Goal: Task Accomplishment & Management: Manage account settings

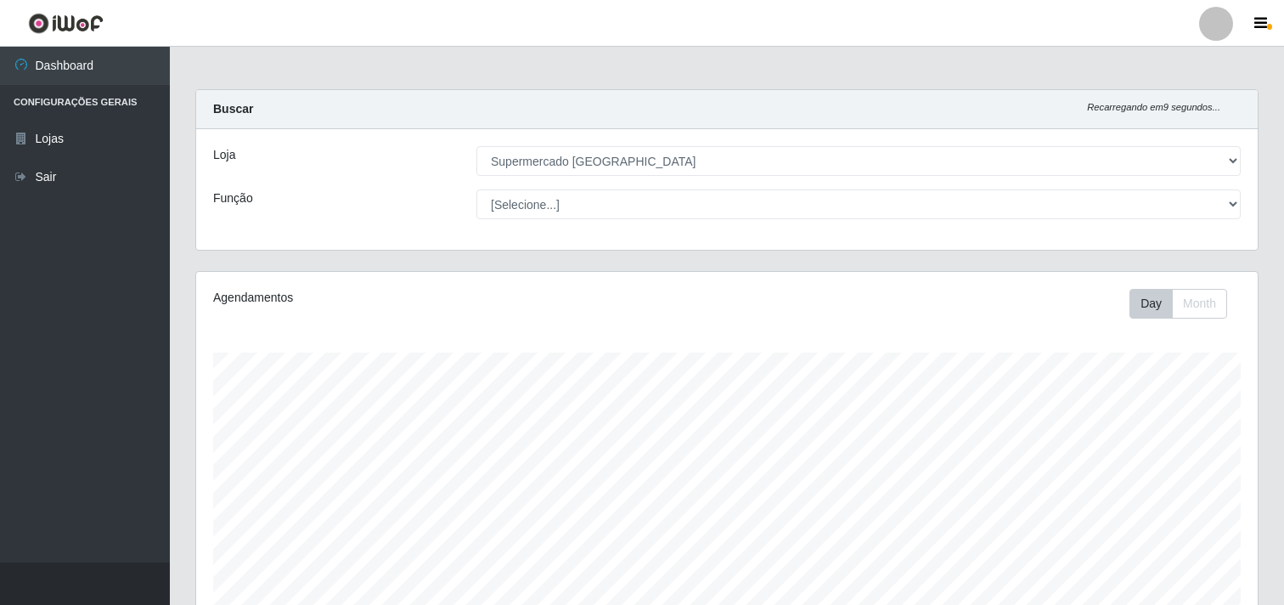
select select "166"
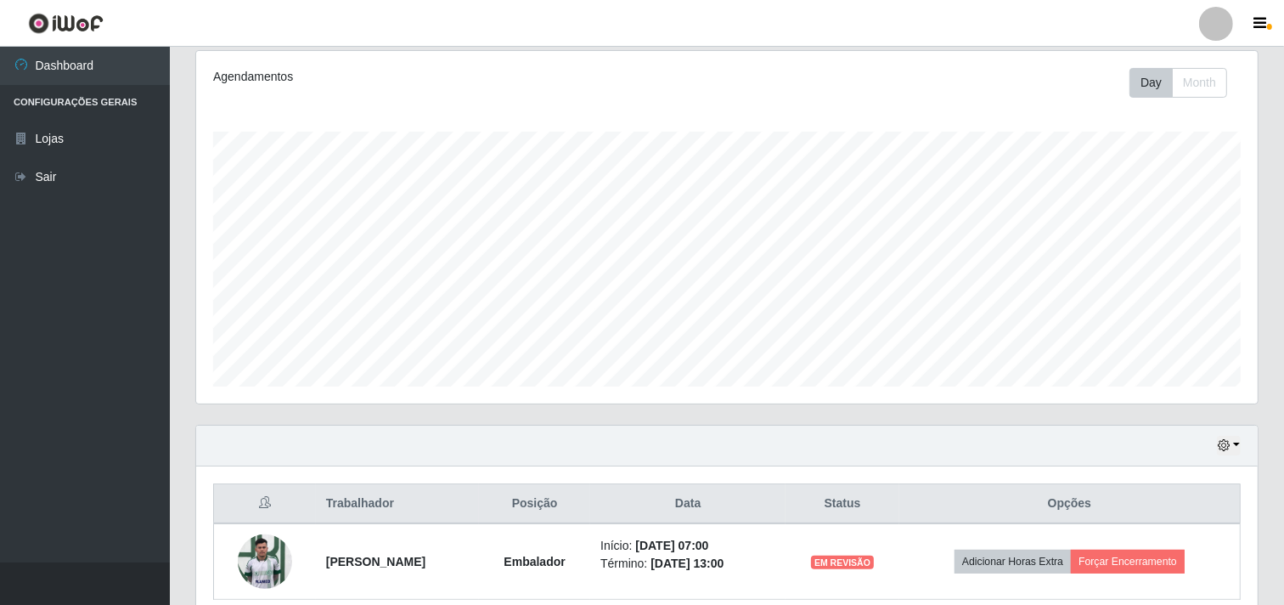
scroll to position [352, 1061]
click at [110, 285] on ul "Dashboard Configurações Gerais Lojas Sair" at bounding box center [85, 304] width 170 height 515
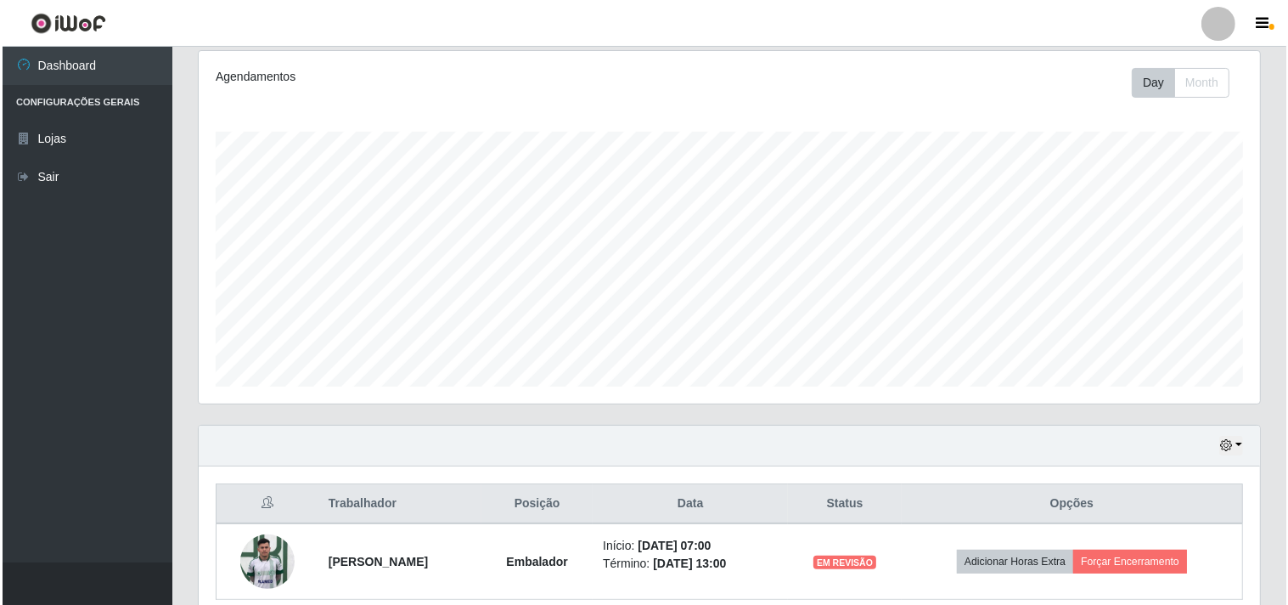
scroll to position [295, 0]
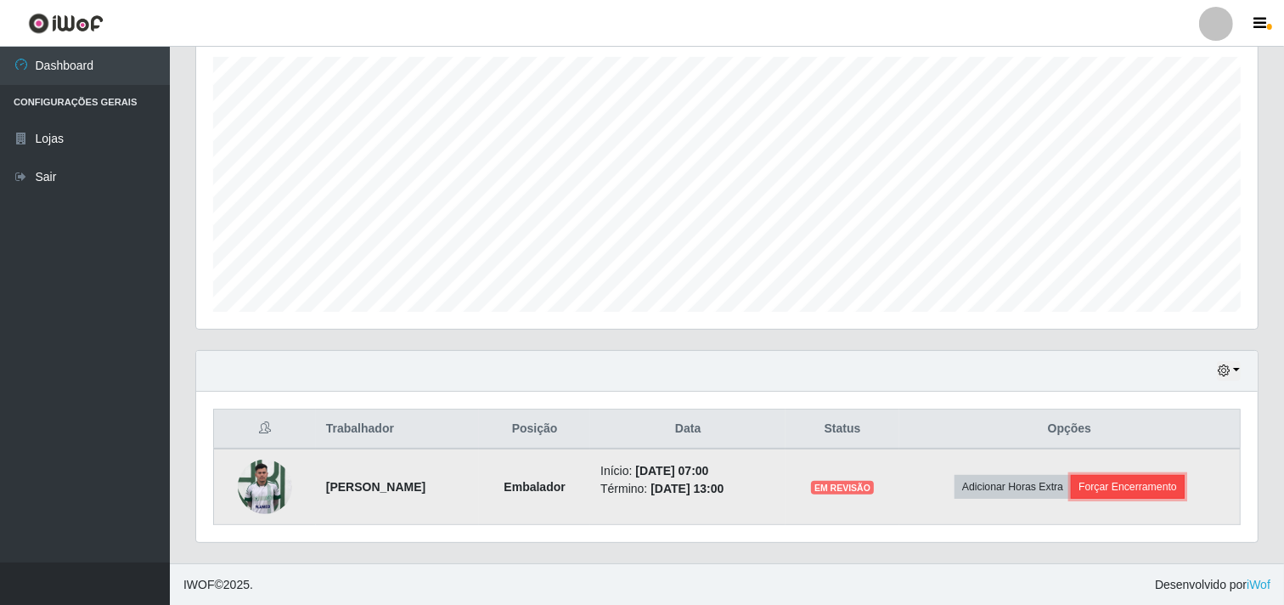
click at [1134, 481] on button "Forçar Encerramento" at bounding box center [1128, 487] width 114 height 24
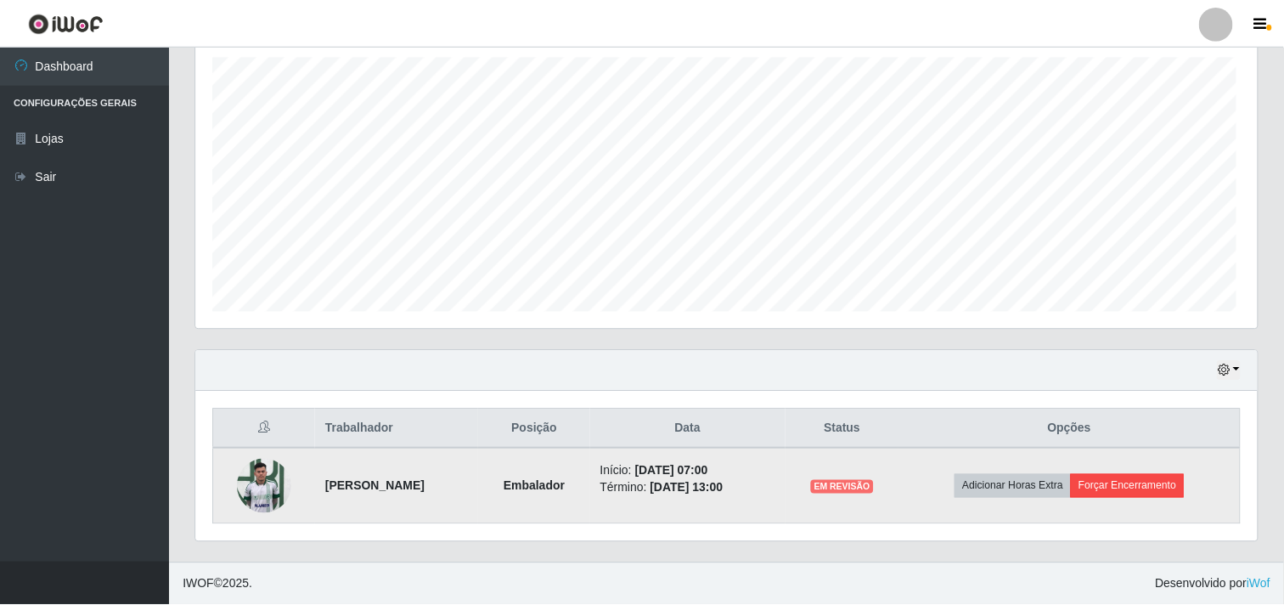
scroll to position [352, 1050]
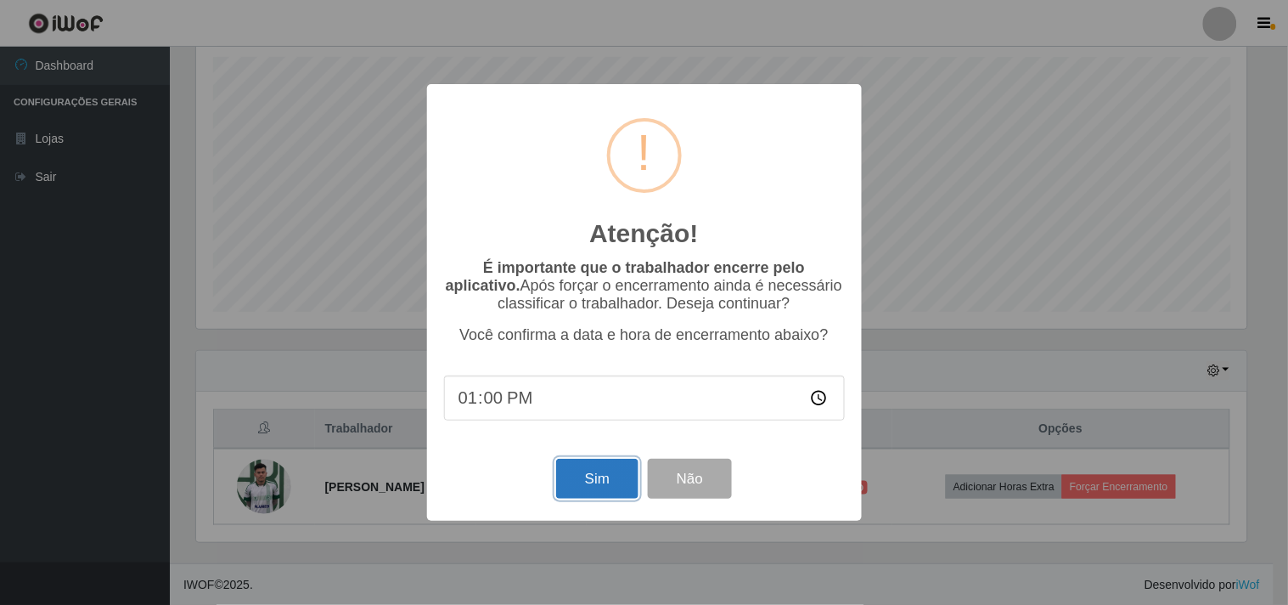
click at [583, 477] on button "Sim" at bounding box center [597, 479] width 82 height 40
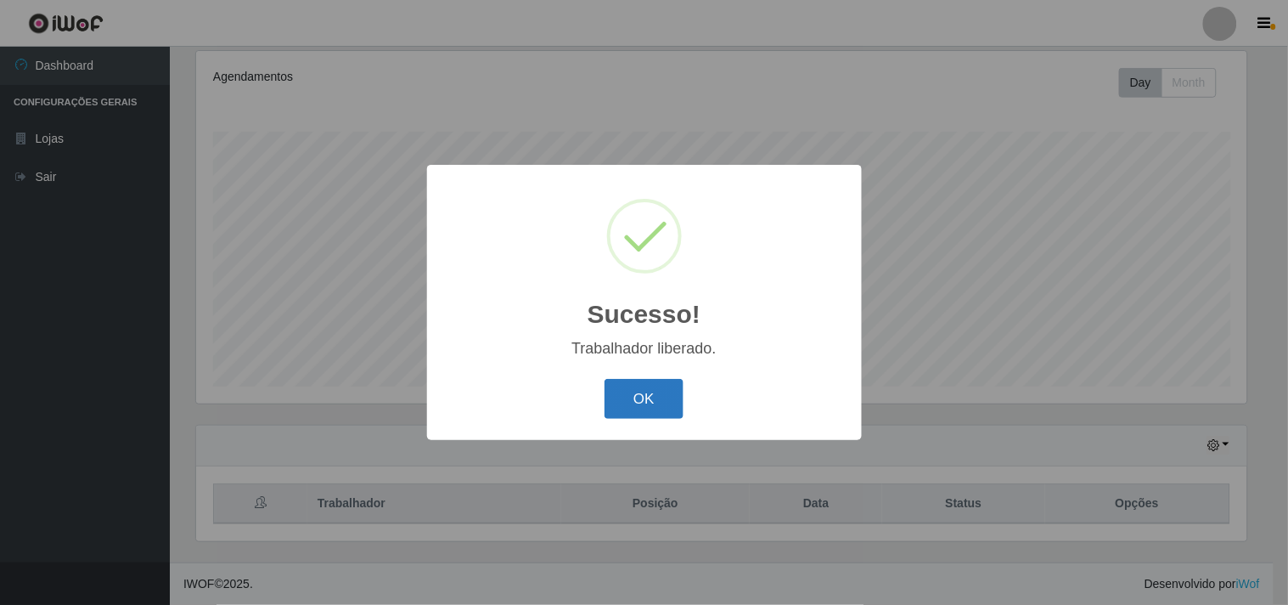
click at [650, 384] on button "OK" at bounding box center [644, 399] width 79 height 40
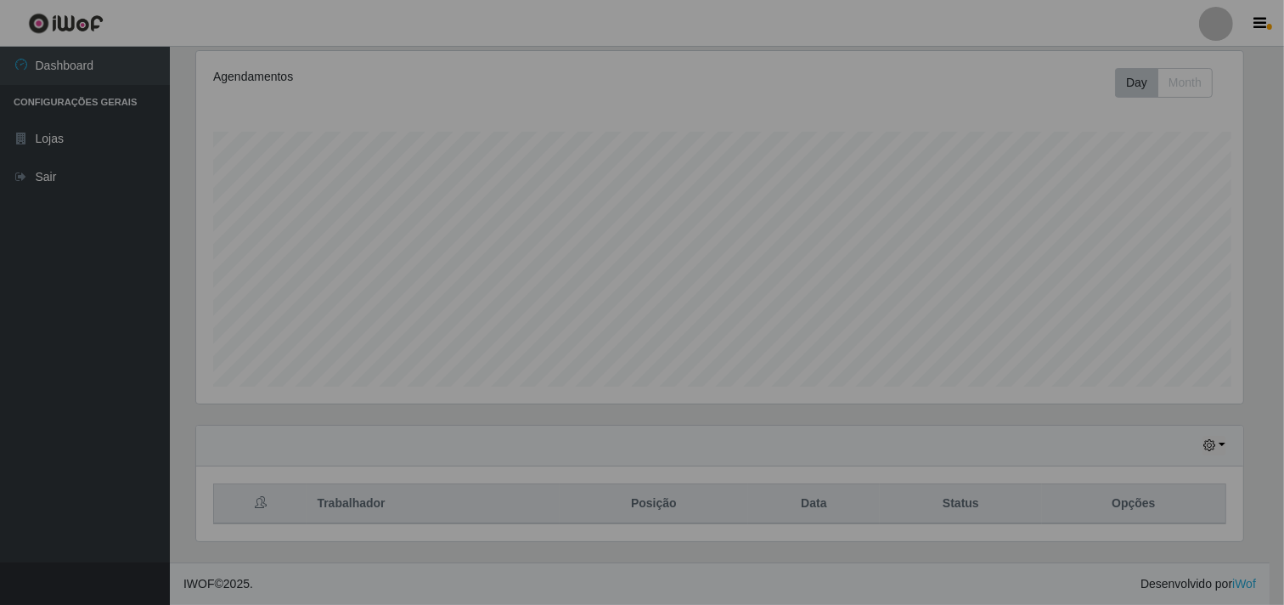
scroll to position [352, 1061]
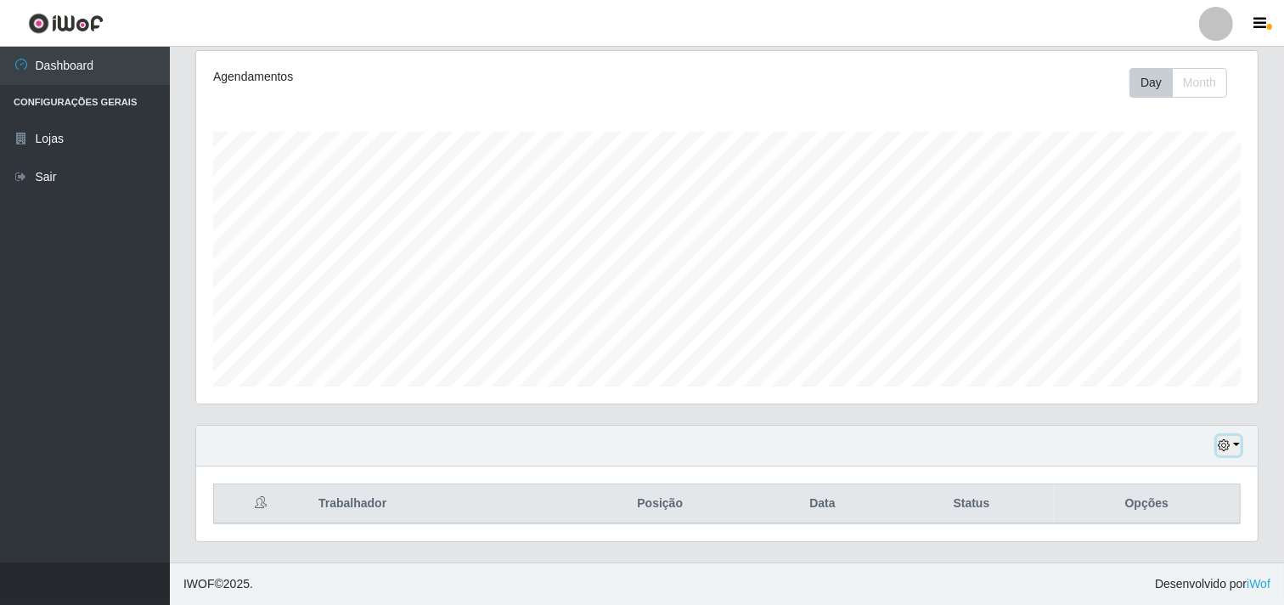
click at [1240, 442] on button "button" at bounding box center [1229, 446] width 24 height 20
click at [1185, 310] on button "1 dia" at bounding box center [1172, 310] width 134 height 36
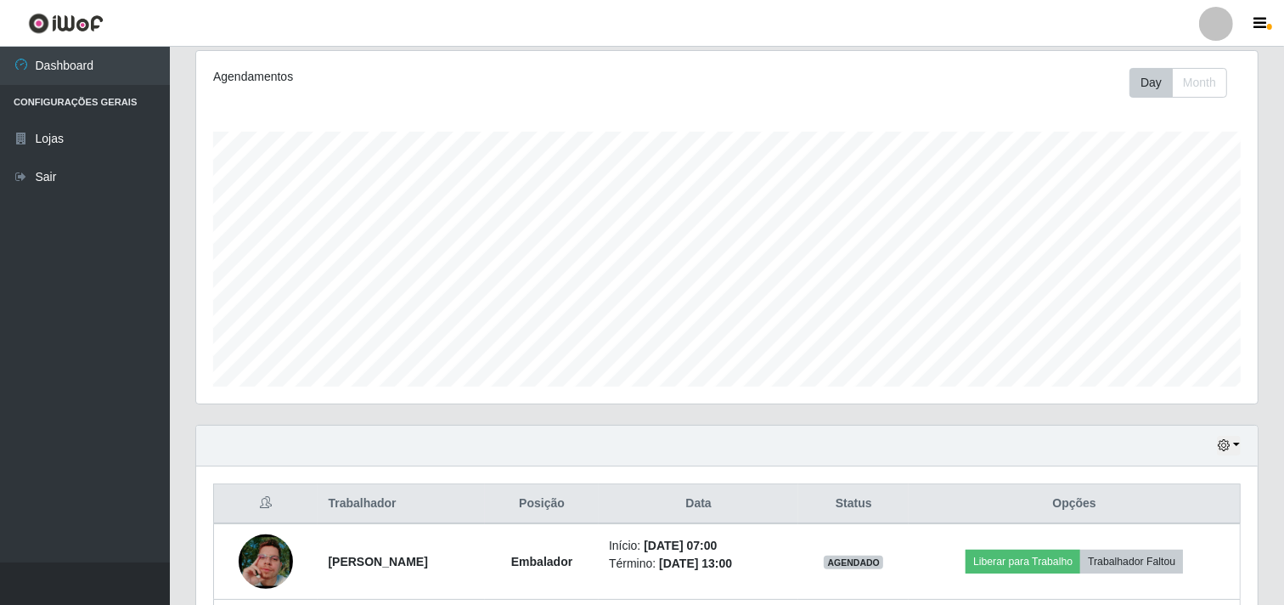
scroll to position [372, 0]
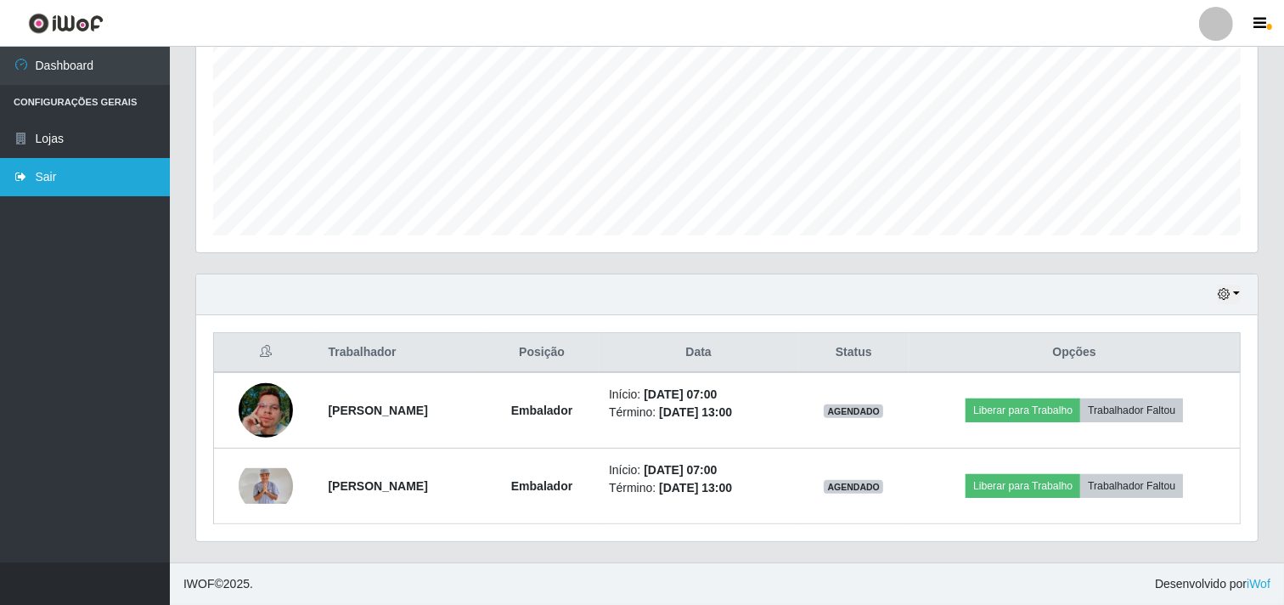
click at [66, 179] on link "Sair" at bounding box center [85, 177] width 170 height 38
